Goal: Information Seeking & Learning: Learn about a topic

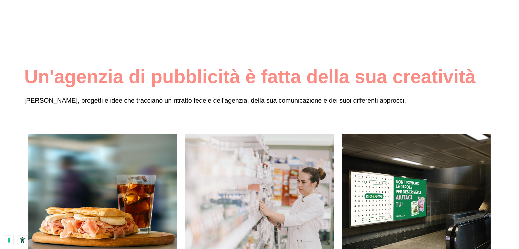
scroll to position [1271, 0]
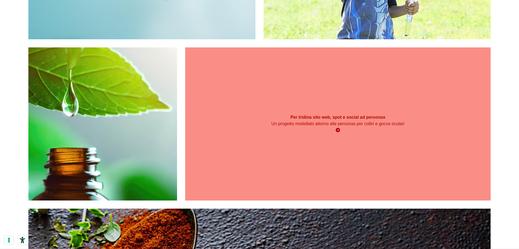
click at [360, 137] on div "Per Iridina sito web, spot e social ad personas Un progetto modellato attorno a…" at bounding box center [338, 123] width 306 height 153
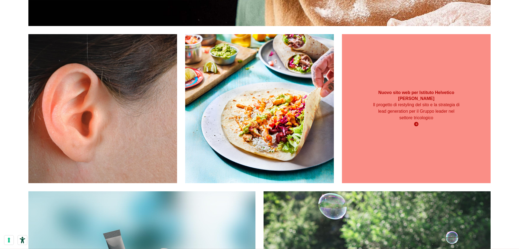
scroll to position [892, 0]
click at [405, 154] on div "Nuovo sito web per Istituto Helvetico [PERSON_NAME] Il progetto di restyling de…" at bounding box center [416, 108] width 149 height 149
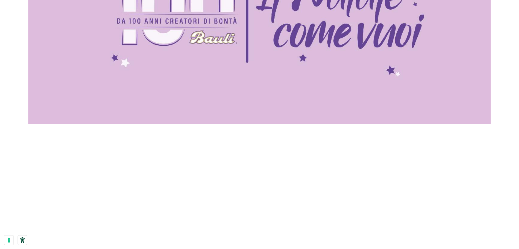
scroll to position [2379, 0]
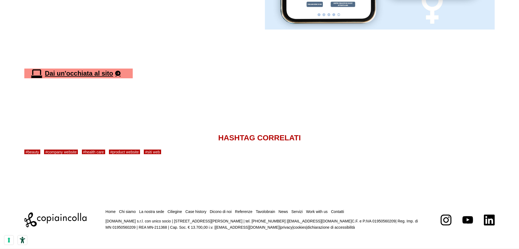
scroll to position [1986, 0]
